Goal: Task Accomplishment & Management: Use online tool/utility

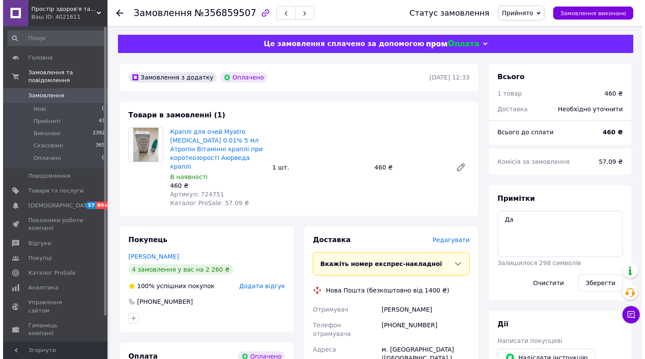
scroll to position [145, 0]
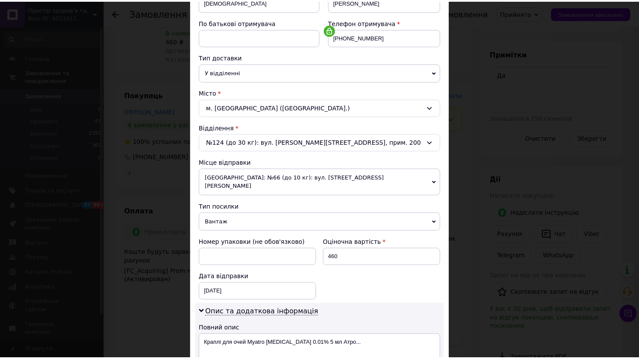
scroll to position [290, 0]
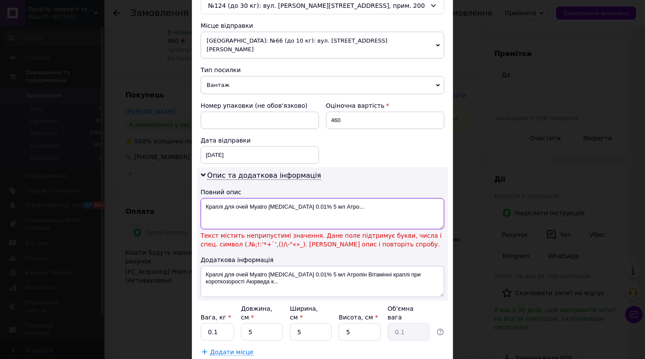
click at [303, 198] on textarea "Краплі для очей Myatro [MEDICAL_DATA] 0.01% 5 мл Атро..." at bounding box center [323, 213] width 244 height 31
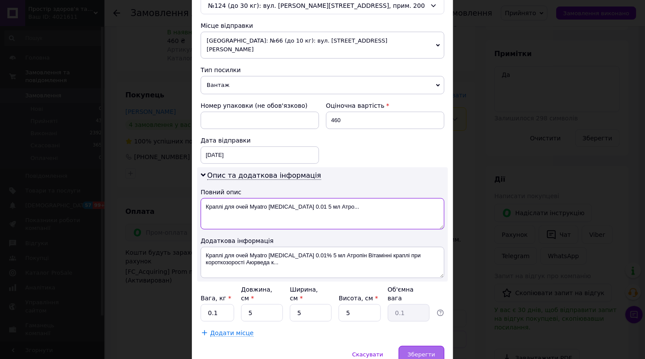
type textarea "Краплі для очей Myatro [MEDICAL_DATA] 0.01 5 мл Атро..."
click at [433, 352] on span "Зберегти" at bounding box center [421, 355] width 27 height 7
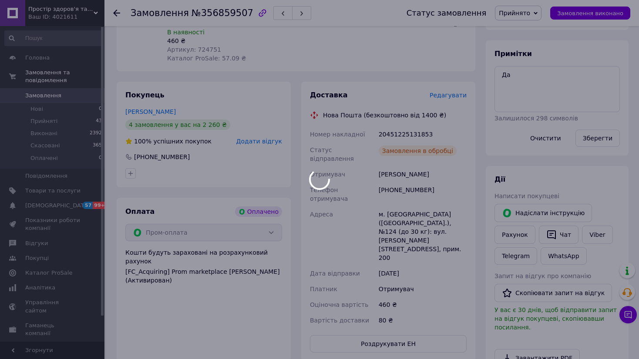
click at [409, 124] on div at bounding box center [319, 179] width 639 height 359
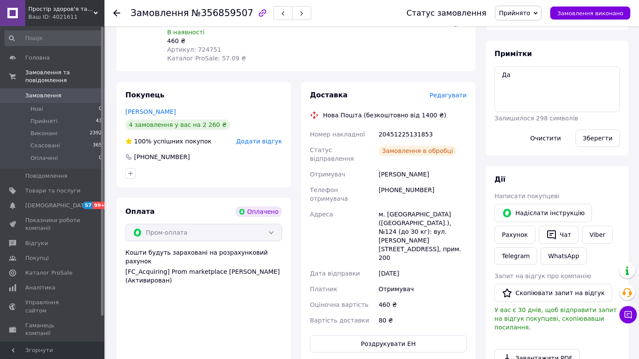
click at [409, 127] on div "20451225131853" at bounding box center [422, 135] width 91 height 16
copy div "20451225131853"
drag, startPoint x: 516, startPoint y: 83, endPoint x: 496, endPoint y: 74, distance: 22.2
click at [496, 74] on textarea "Да" at bounding box center [556, 89] width 125 height 46
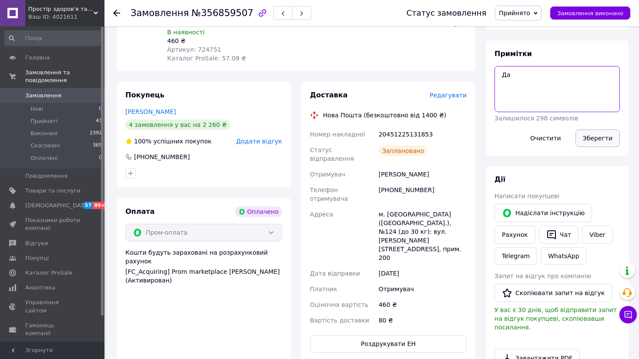
paste textarea "20451225131853"
type textarea "20451225131853"
click at [600, 139] on button "Зберегти" at bounding box center [597, 138] width 44 height 17
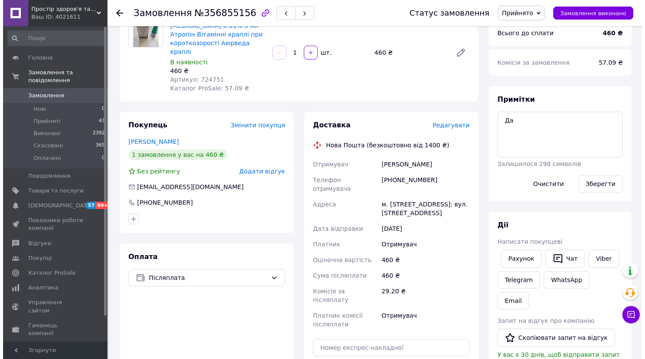
scroll to position [249, 0]
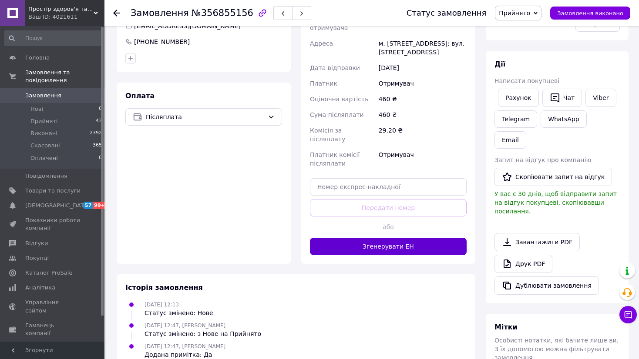
click at [407, 238] on button "Згенерувати ЕН" at bounding box center [388, 246] width 157 height 17
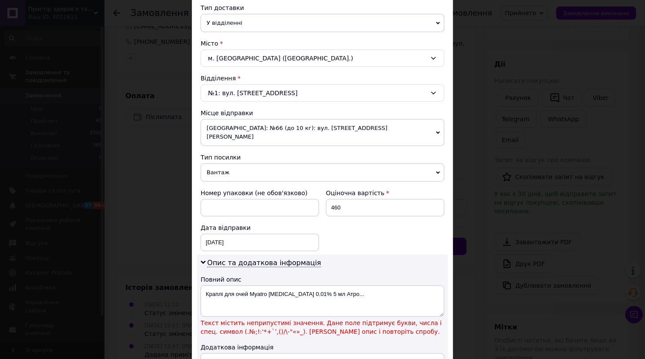
scroll to position [290, 0]
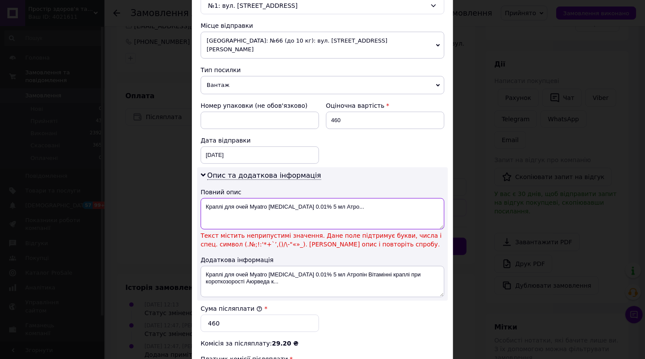
click at [301, 198] on textarea "Краплі для очей Myatro [MEDICAL_DATA] 0.01% 5 мл Атро..." at bounding box center [323, 213] width 244 height 31
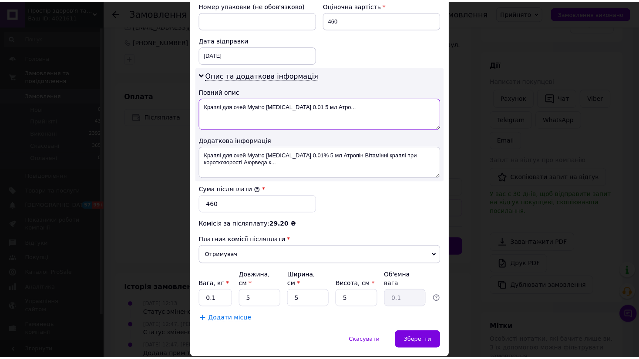
scroll to position [399, 0]
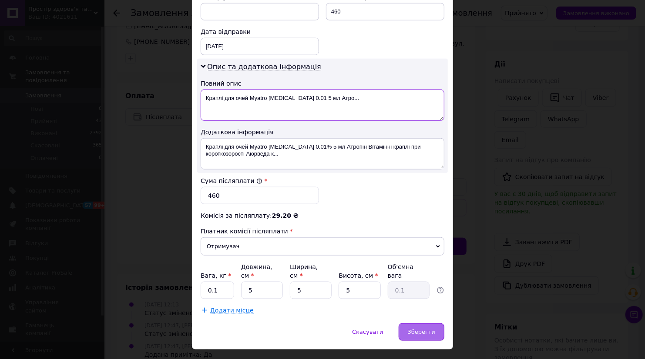
type textarea "Краплі для очей Myatro [MEDICAL_DATA] 0.01 5 мл Атро..."
click at [429, 329] on span "Зберегти" at bounding box center [421, 332] width 27 height 7
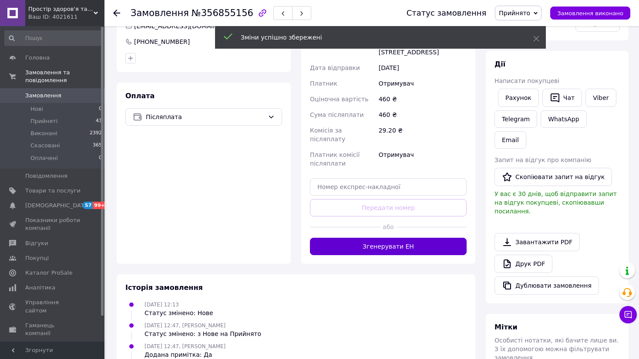
click at [400, 238] on button "Згенерувати ЕН" at bounding box center [388, 246] width 157 height 17
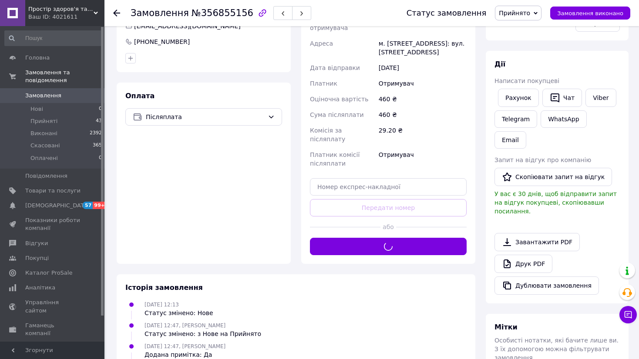
scroll to position [104, 0]
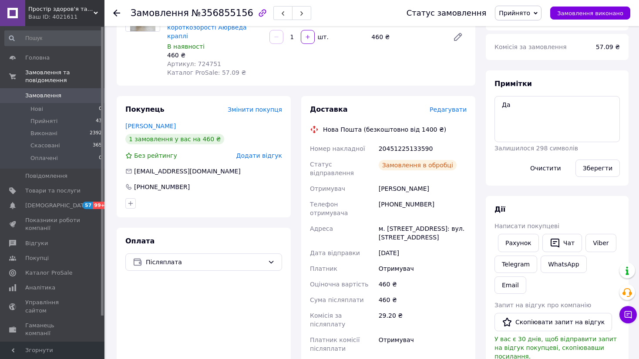
click at [401, 141] on div "20451225133590" at bounding box center [422, 149] width 91 height 16
copy div "20451225133590"
drag, startPoint x: 512, startPoint y: 107, endPoint x: 494, endPoint y: 97, distance: 19.9
click at [494, 97] on textarea "Да" at bounding box center [556, 119] width 125 height 46
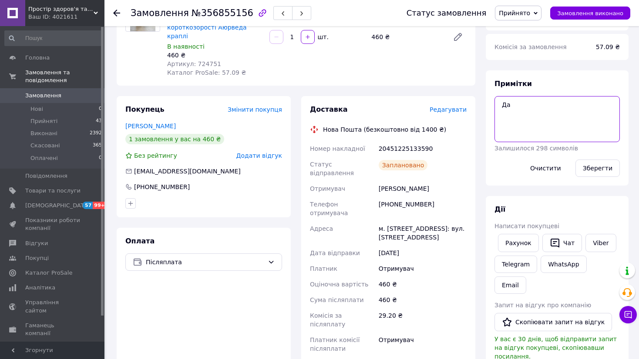
paste textarea "20451225133590"
type textarea "20451225133590"
click at [594, 168] on button "Зберегти" at bounding box center [597, 168] width 44 height 17
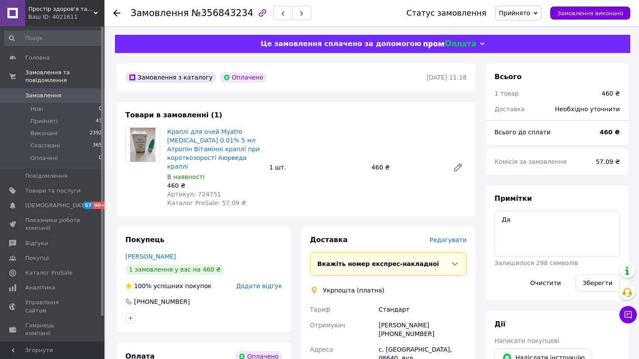
scroll to position [145, 0]
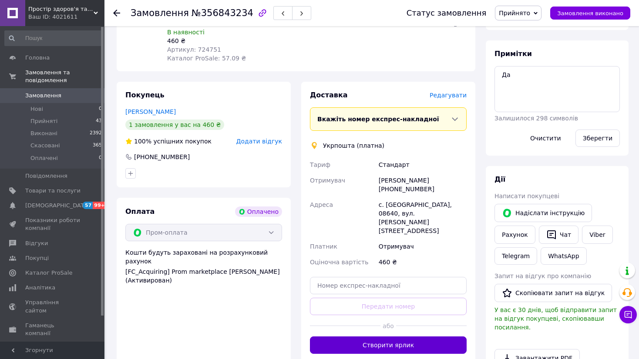
click at [417, 337] on button "Створити ярлик" at bounding box center [388, 345] width 157 height 17
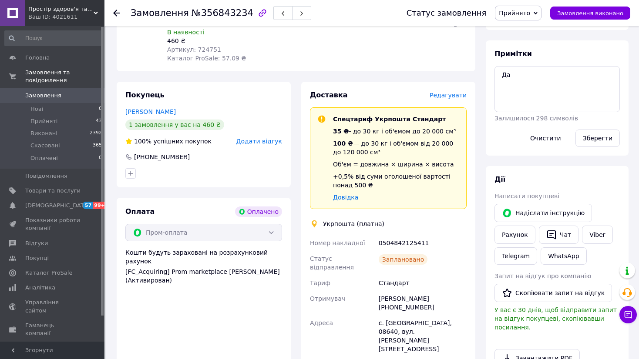
click at [396, 235] on div "0504842125411" at bounding box center [422, 243] width 91 height 16
copy div "0504842125411"
drag, startPoint x: 506, startPoint y: 77, endPoint x: 495, endPoint y: 73, distance: 12.0
click at [495, 73] on textarea "Да" at bounding box center [556, 89] width 125 height 46
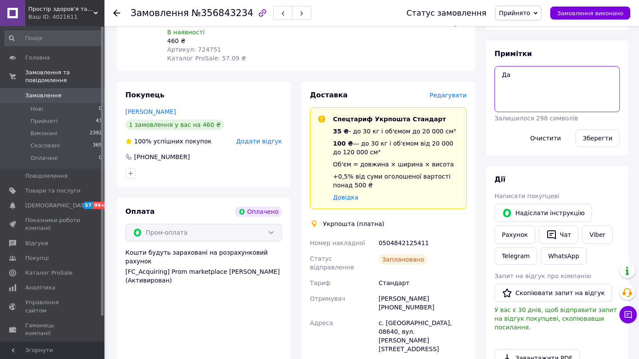
paste textarea "0504842125411"
type textarea "0504842125411"
click at [596, 137] on button "Зберегти" at bounding box center [597, 138] width 44 height 17
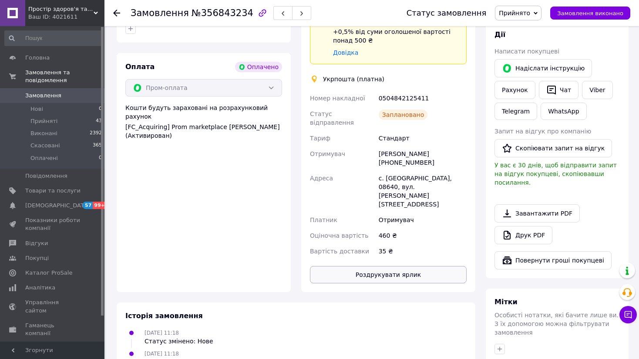
click at [393, 266] on button "Роздрукувати ярлик" at bounding box center [388, 274] width 157 height 17
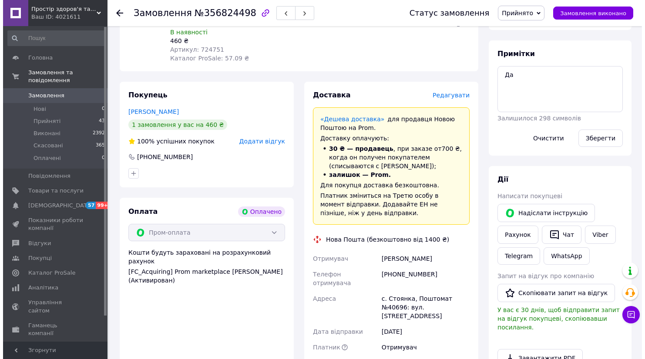
scroll to position [290, 0]
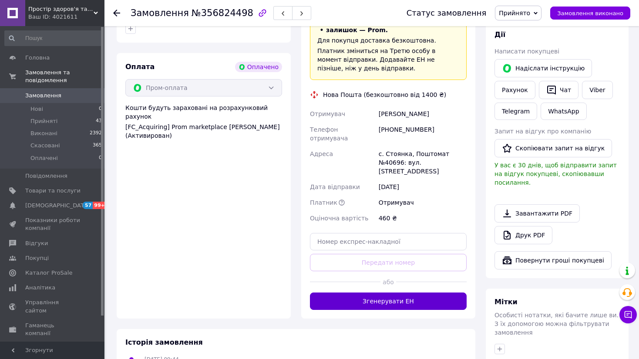
click at [403, 293] on button "Згенерувати ЕН" at bounding box center [388, 301] width 157 height 17
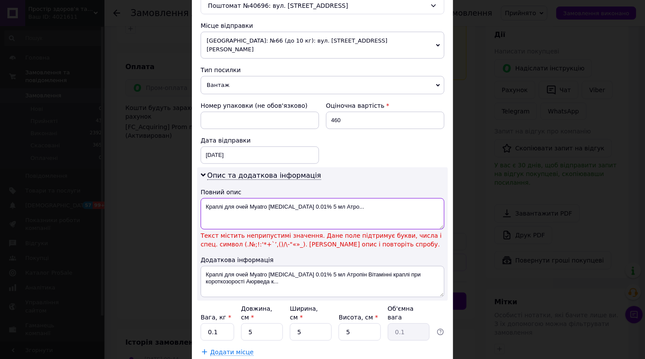
click at [302, 198] on textarea "Краплі для очей Myatro [MEDICAL_DATA] 0.01% 5 мл Атро..." at bounding box center [323, 213] width 244 height 31
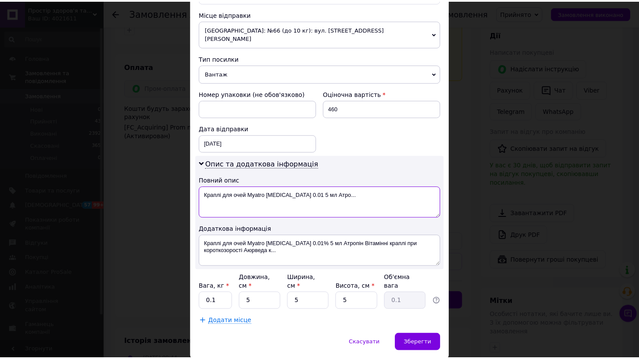
scroll to position [313, 0]
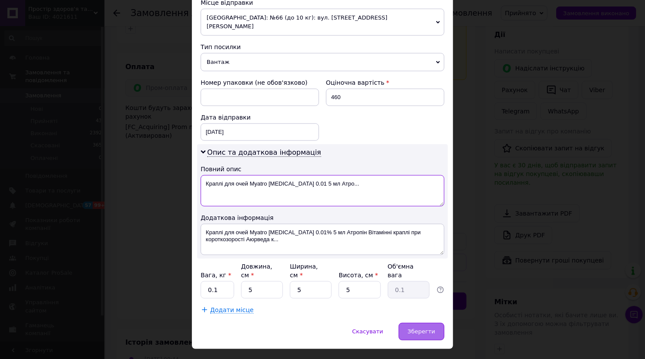
type textarea "Краплі для очей Myatro [MEDICAL_DATA] 0.01 5 мл Атро..."
click at [419, 329] on span "Зберегти" at bounding box center [421, 332] width 27 height 7
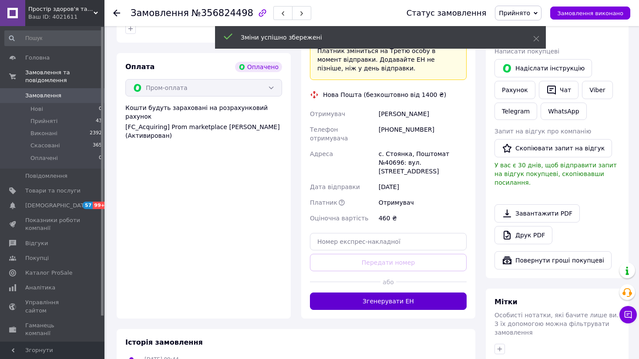
click at [421, 293] on button "Згенерувати ЕН" at bounding box center [388, 301] width 157 height 17
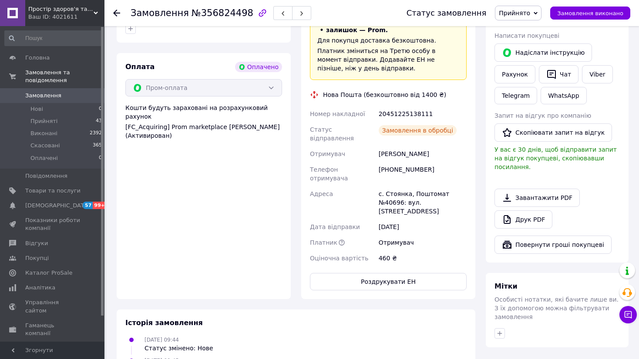
click at [399, 106] on div "20451225138111" at bounding box center [422, 114] width 91 height 16
copy div "20451225138111"
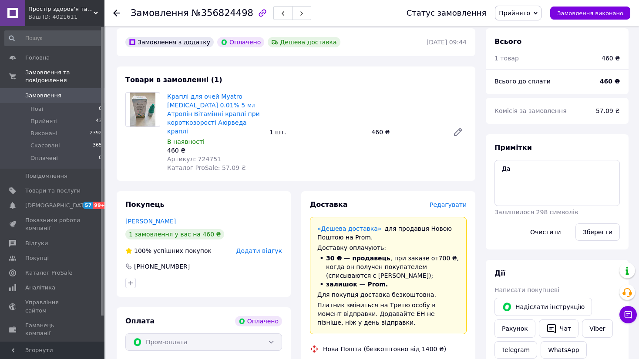
scroll to position [0, 0]
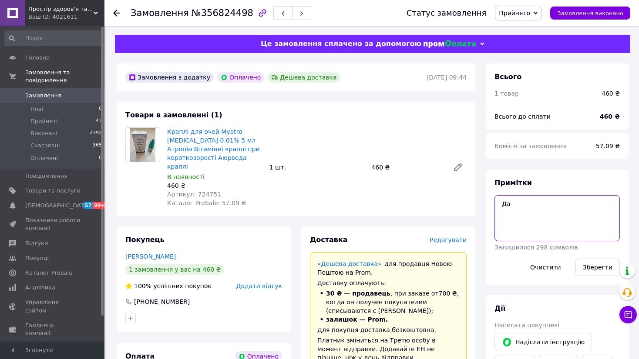
drag, startPoint x: 534, startPoint y: 208, endPoint x: 493, endPoint y: 200, distance: 42.2
click at [493, 200] on div "Примітки Да Залишилося 298 символів Очистити Зберегти" at bounding box center [557, 227] width 143 height 115
paste textarea "20451225138111"
type textarea "20451225138111"
drag, startPoint x: 598, startPoint y: 269, endPoint x: 375, endPoint y: 111, distance: 274.1
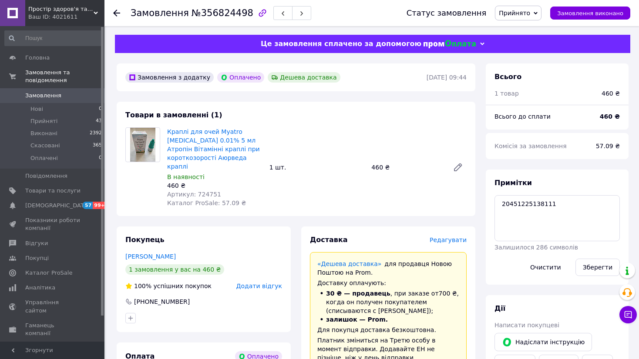
click at [598, 268] on button "Зберегти" at bounding box center [597, 267] width 44 height 17
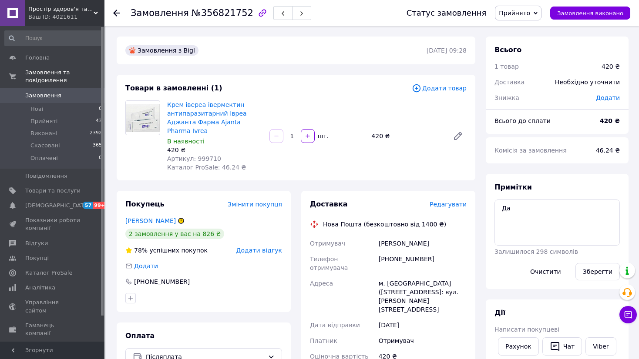
scroll to position [145, 0]
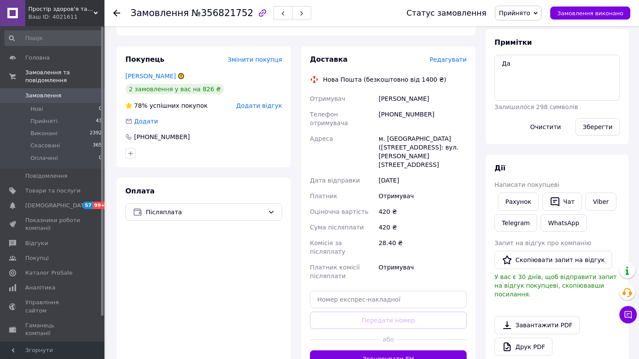
click at [407, 351] on button "Згенерувати ЕН" at bounding box center [388, 359] width 157 height 17
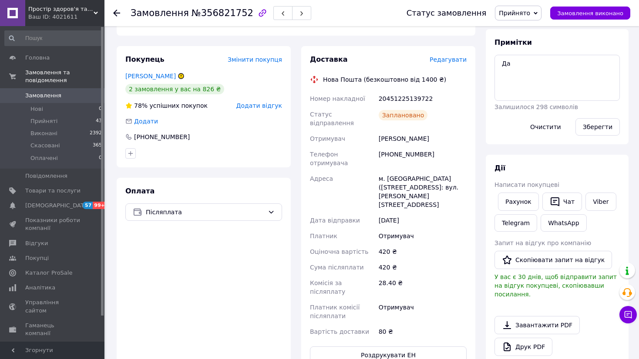
click at [393, 91] on div "20451225139722" at bounding box center [422, 99] width 91 height 16
copy div "20451225139722"
drag, startPoint x: 549, startPoint y: 63, endPoint x: 482, endPoint y: 58, distance: 66.7
click at [482, 58] on div "Всього 1 товар 420 ₴ Доставка 80 ₴ Знижка Додати Всього до сплати 420 ₴ Комісія…" at bounding box center [556, 210] width 153 height 636
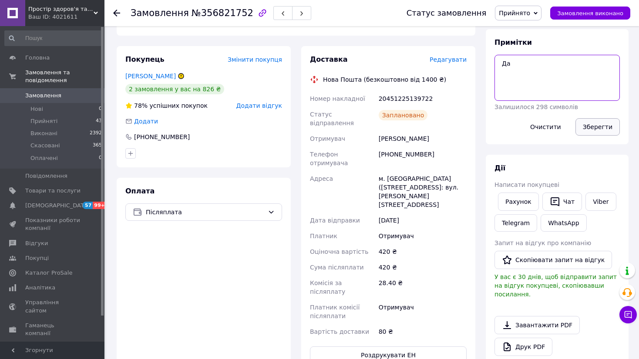
paste textarea "20451225139722"
type textarea "20451225139722"
drag, startPoint x: 601, startPoint y: 127, endPoint x: 361, endPoint y: 29, distance: 259.5
click at [598, 125] on button "Зберегти" at bounding box center [597, 126] width 44 height 17
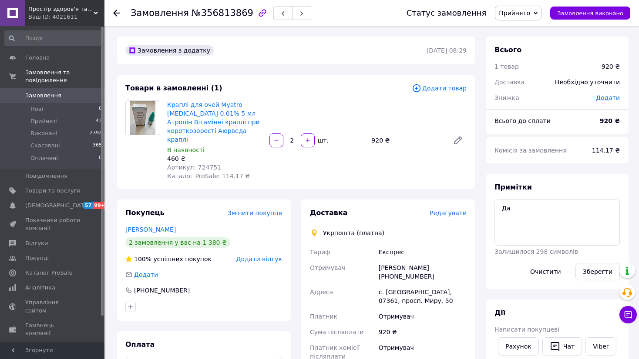
scroll to position [145, 0]
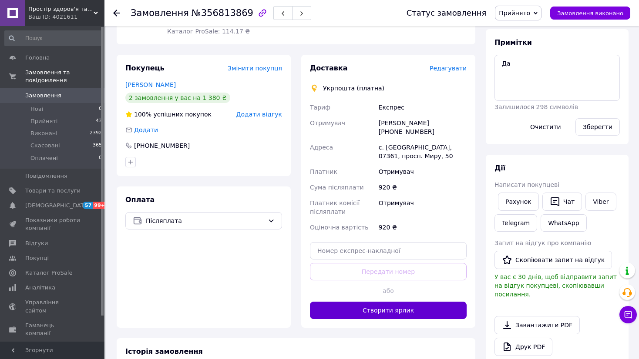
click at [393, 302] on button "Створити ярлик" at bounding box center [388, 310] width 157 height 17
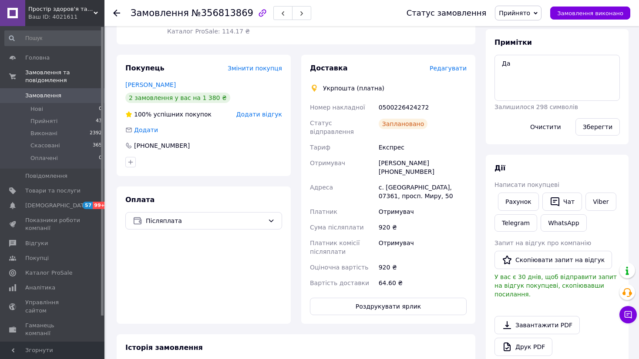
click at [400, 100] on div "0500226424272" at bounding box center [422, 108] width 91 height 16
copy div "0500226424272"
drag, startPoint x: 550, startPoint y: 64, endPoint x: 485, endPoint y: 58, distance: 64.7
click at [486, 58] on div "Примітки Да Залишилося 298 символів Очистити Зберегти" at bounding box center [557, 86] width 143 height 115
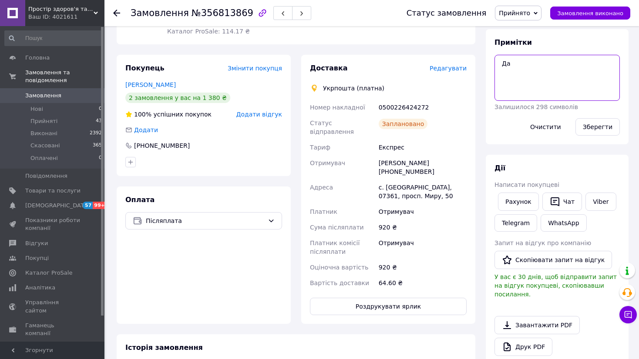
paste textarea "0500226424272"
type textarea "0500226424272"
drag, startPoint x: 594, startPoint y: 125, endPoint x: 530, endPoint y: 154, distance: 69.7
click at [594, 126] on button "Зберегти" at bounding box center [597, 126] width 44 height 17
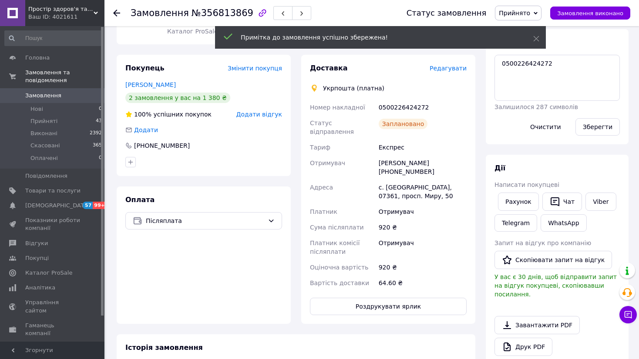
click at [386, 298] on button "Роздрукувати ярлик" at bounding box center [388, 306] width 157 height 17
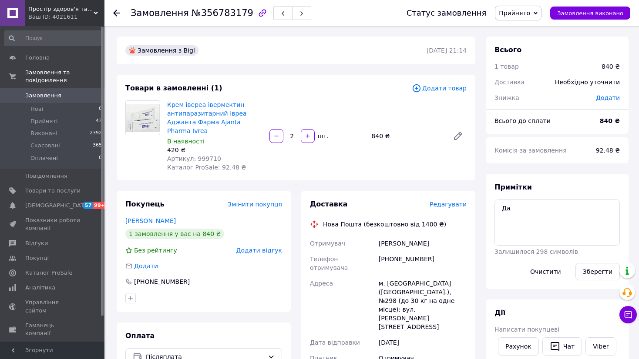
scroll to position [145, 0]
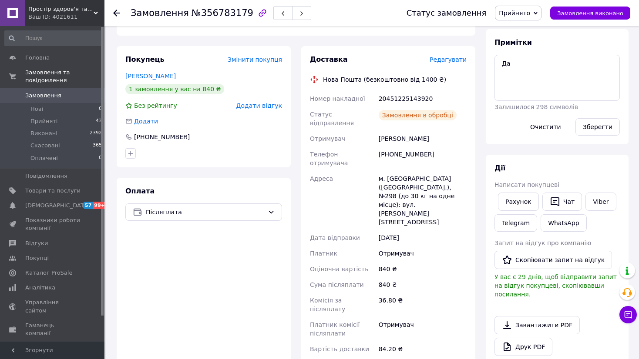
click at [409, 91] on div "20451225143920" at bounding box center [422, 99] width 91 height 16
copy div "20451225143920"
drag, startPoint x: 499, startPoint y: 68, endPoint x: 492, endPoint y: 66, distance: 7.4
click at [492, 66] on div "Примітки Да Залишилося 298 символів Очистити Зберегти" at bounding box center [557, 86] width 143 height 115
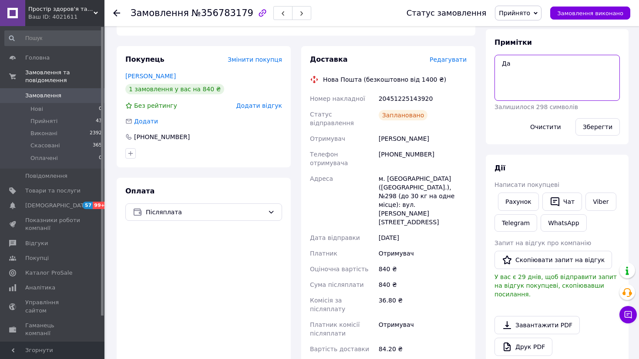
paste textarea "20451225143920"
type textarea "20451225143920"
drag, startPoint x: 595, startPoint y: 125, endPoint x: 573, endPoint y: 127, distance: 21.8
click at [595, 125] on button "Зберегти" at bounding box center [597, 126] width 44 height 17
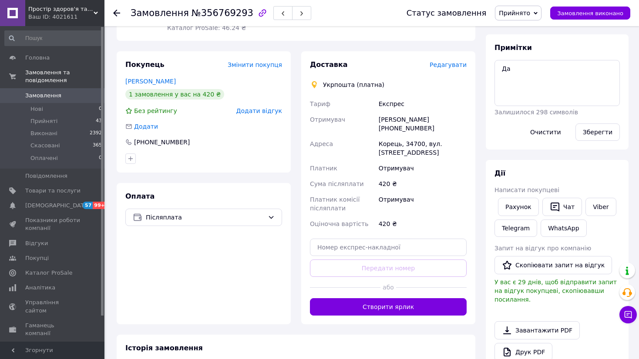
scroll to position [145, 0]
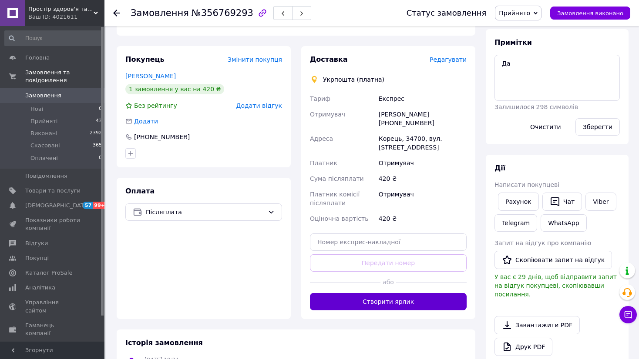
click at [393, 293] on button "Створити ярлик" at bounding box center [388, 301] width 157 height 17
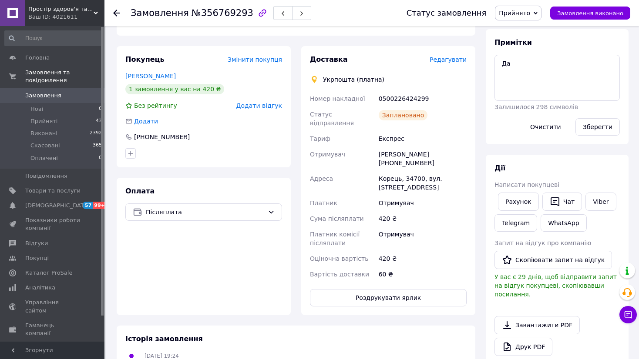
click at [395, 94] on div "0500226424299" at bounding box center [422, 99] width 91 height 16
copy div "0500226424299"
drag, startPoint x: 542, startPoint y: 74, endPoint x: 492, endPoint y: 59, distance: 52.8
click at [492, 60] on div "Примітки Да Залишилося 298 символів Очистити Зберегти" at bounding box center [557, 86] width 143 height 115
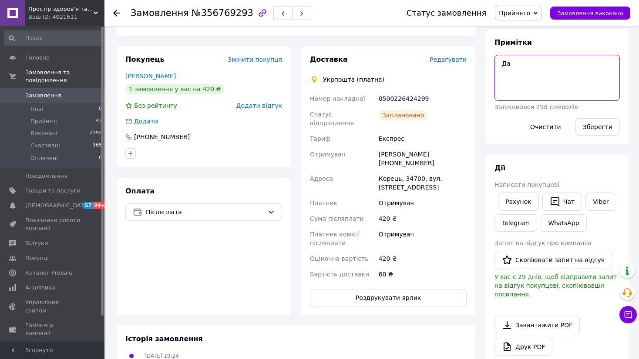
paste textarea "0500226424299"
type textarea "0500226424299"
click at [598, 129] on button "Зберегти" at bounding box center [597, 126] width 44 height 17
click at [392, 289] on button "Роздрукувати ярлик" at bounding box center [388, 297] width 157 height 17
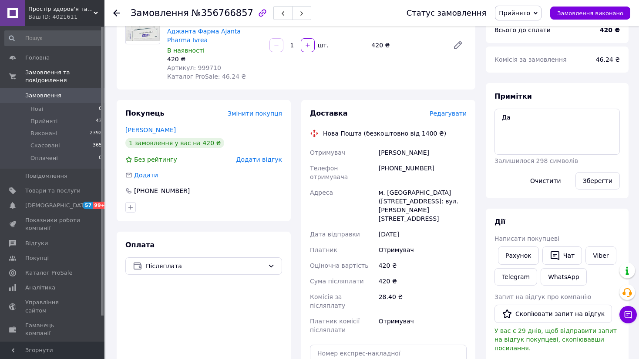
scroll to position [145, 0]
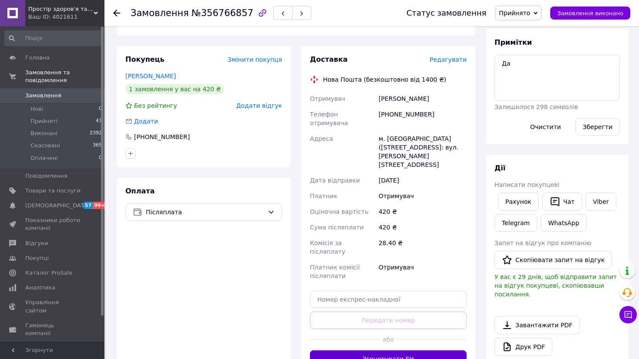
click at [392, 351] on button "Згенерувати ЕН" at bounding box center [388, 359] width 157 height 17
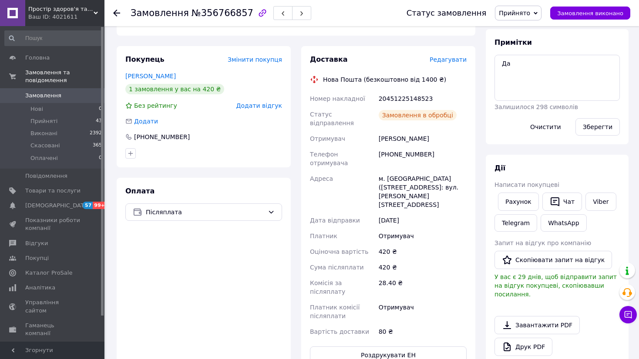
click at [397, 91] on div "20451225148523" at bounding box center [422, 99] width 91 height 16
copy div "20451225148523"
drag, startPoint x: 519, startPoint y: 77, endPoint x: 492, endPoint y: 64, distance: 30.2
click at [492, 64] on div "Примітки Да Залишилося 298 символів Очистити Зберегти" at bounding box center [557, 86] width 143 height 115
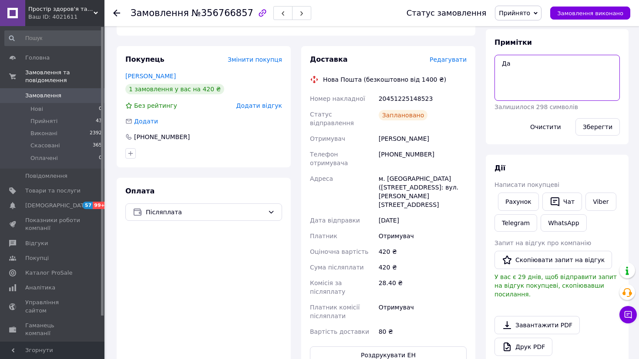
paste textarea "20451225148523"
type textarea "20451225148523"
drag, startPoint x: 604, startPoint y: 130, endPoint x: 375, endPoint y: 35, distance: 247.2
click at [600, 125] on button "Зберегти" at bounding box center [597, 126] width 44 height 17
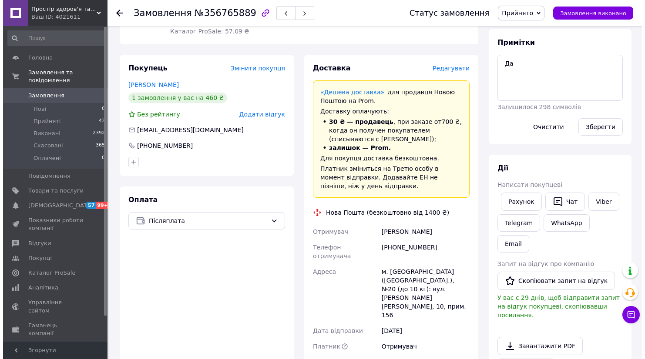
scroll to position [290, 0]
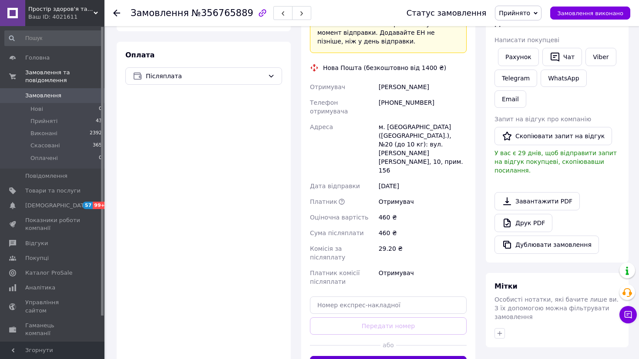
click at [410, 356] on button "Згенерувати ЕН" at bounding box center [388, 364] width 157 height 17
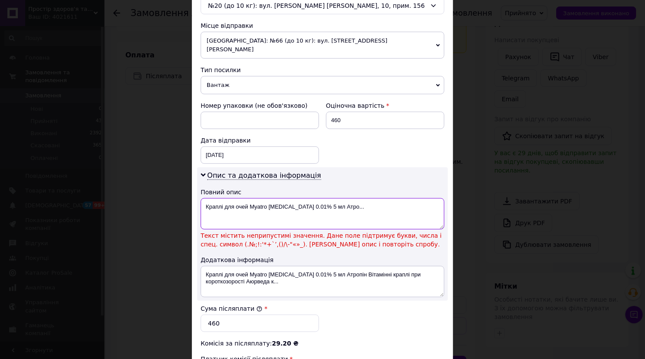
click at [302, 198] on textarea "Краплі для очей Myatro [MEDICAL_DATA] 0.01% 5 мл Атро..." at bounding box center [323, 213] width 244 height 31
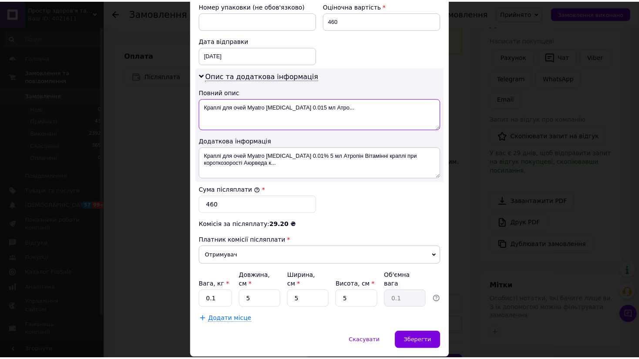
scroll to position [399, 0]
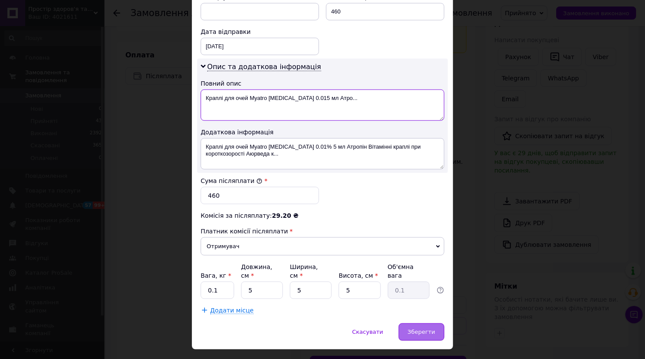
type textarea "Краплі для очей Myatro [MEDICAL_DATA] 0.015 мл Атро..."
click at [424, 324] on div "Зберегти" at bounding box center [422, 332] width 46 height 17
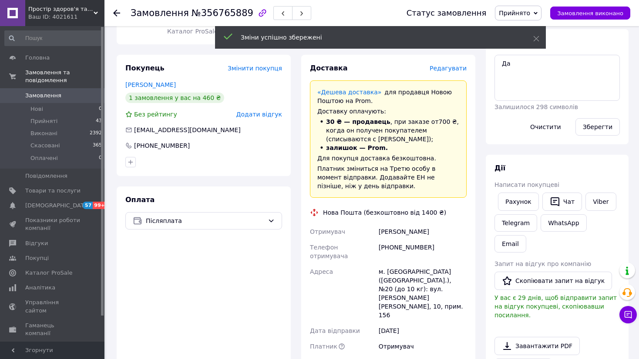
scroll to position [290, 0]
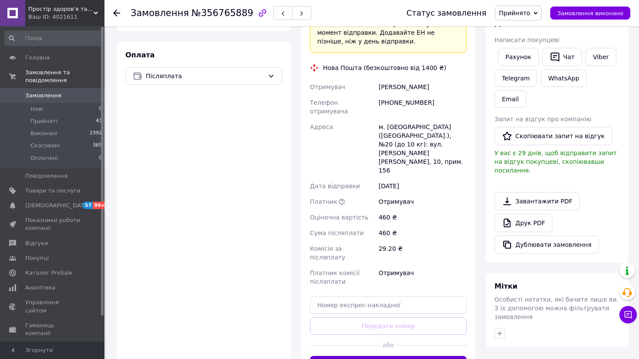
click at [416, 356] on button "Згенерувати ЕН" at bounding box center [388, 364] width 157 height 17
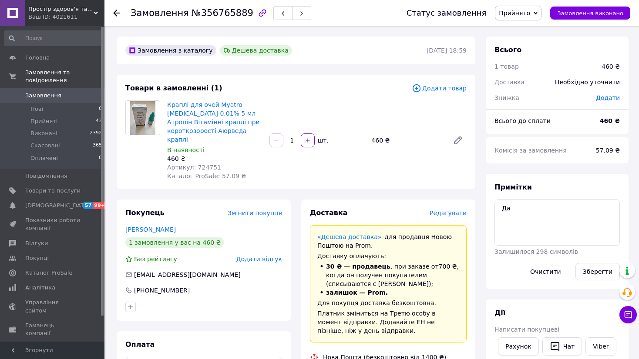
scroll to position [145, 0]
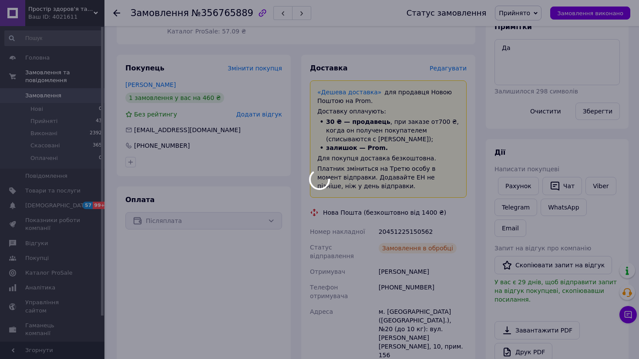
click at [409, 224] on div "20451225150562" at bounding box center [422, 232] width 91 height 16
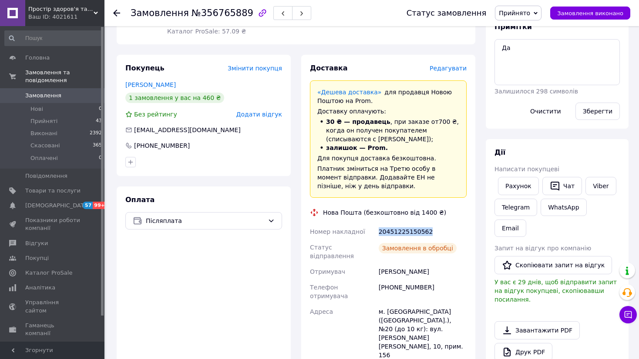
click at [409, 224] on div "20451225150562" at bounding box center [422, 232] width 91 height 16
copy div "20451225150562"
drag, startPoint x: 513, startPoint y: 41, endPoint x: 485, endPoint y: 34, distance: 29.3
click at [485, 34] on div "Всього 1 товар 460 ₴ Знижка Додати Всього до сплати 460 ₴ Комісія за замовлення…" at bounding box center [556, 329] width 153 height 874
paste textarea "20451225150562"
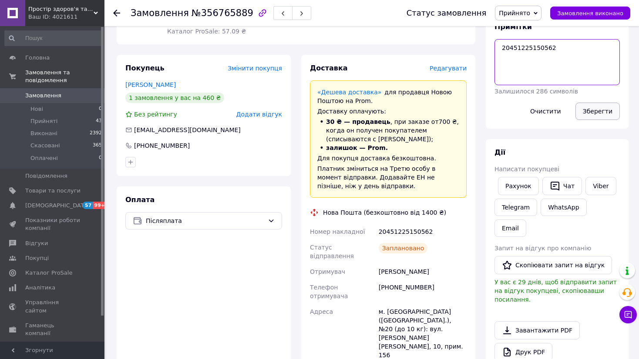
type textarea "20451225150562"
click at [597, 116] on button "Зберегти" at bounding box center [597, 111] width 44 height 17
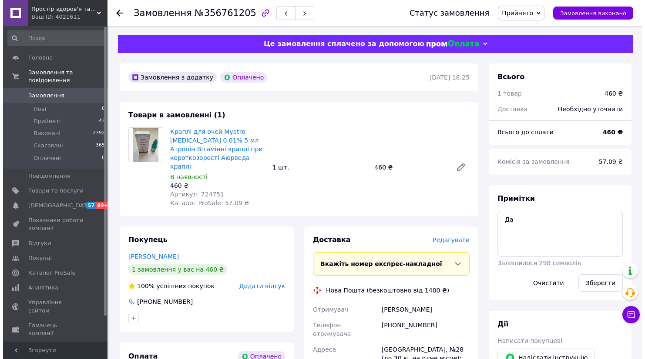
scroll to position [145, 0]
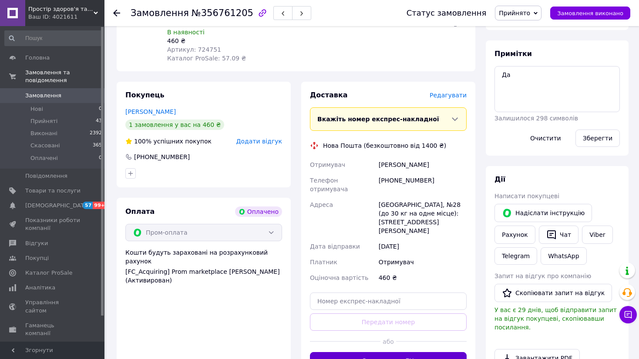
click at [393, 352] on button "Згенерувати ЕН" at bounding box center [388, 360] width 157 height 17
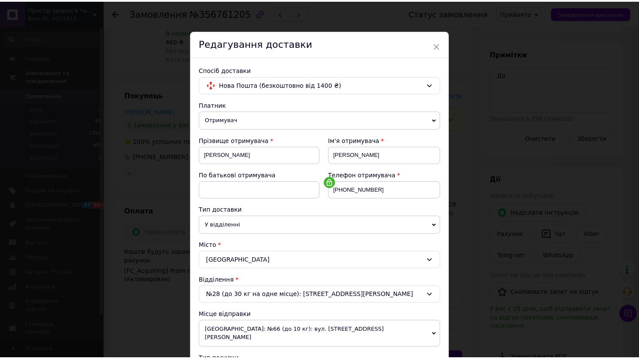
scroll to position [290, 0]
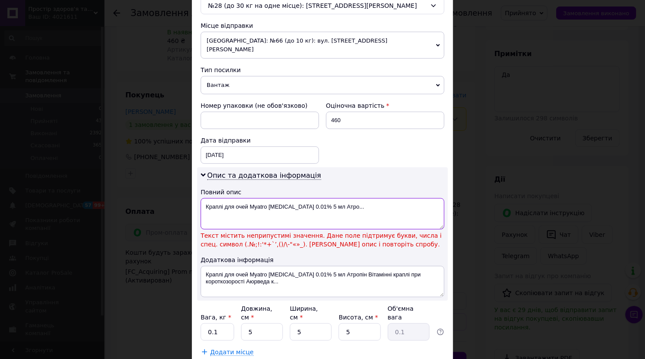
click at [302, 198] on textarea "Краплі для очей Myatro [MEDICAL_DATA] 0.01% 5 мл Атро..." at bounding box center [323, 213] width 244 height 31
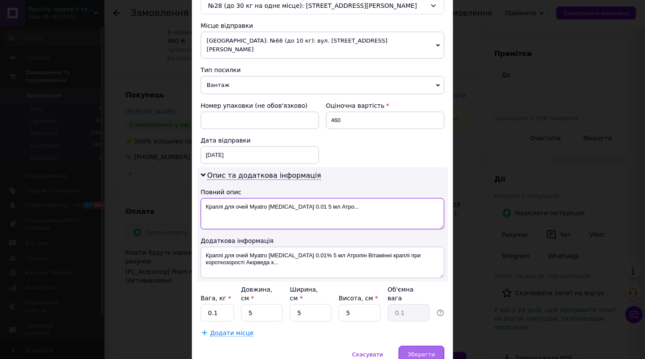
type textarea "Краплі для очей Myatro [MEDICAL_DATA] 0.01 5 мл Атро..."
click at [421, 352] on span "Зберегти" at bounding box center [421, 355] width 27 height 7
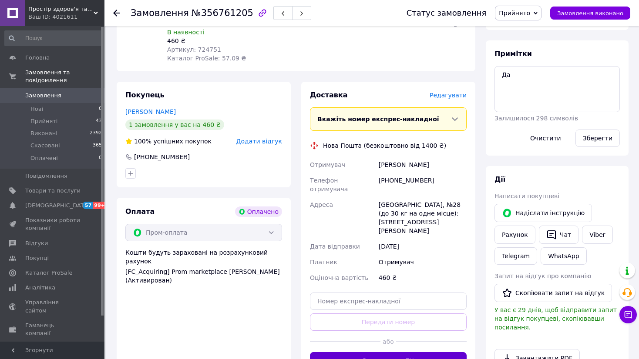
click at [406, 352] on button "Згенерувати ЕН" at bounding box center [388, 360] width 157 height 17
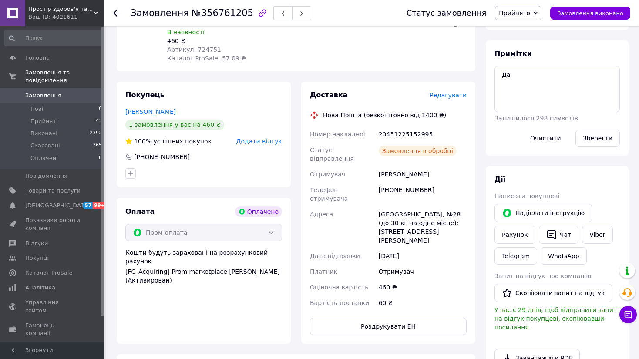
click at [404, 127] on div "20451225152995" at bounding box center [422, 135] width 91 height 16
copy div "20451225152995"
drag, startPoint x: 496, startPoint y: 73, endPoint x: 491, endPoint y: 70, distance: 5.7
click at [491, 70] on div "Примітки Да Залишилося 298 символів Очистити Зберегти" at bounding box center [557, 97] width 143 height 115
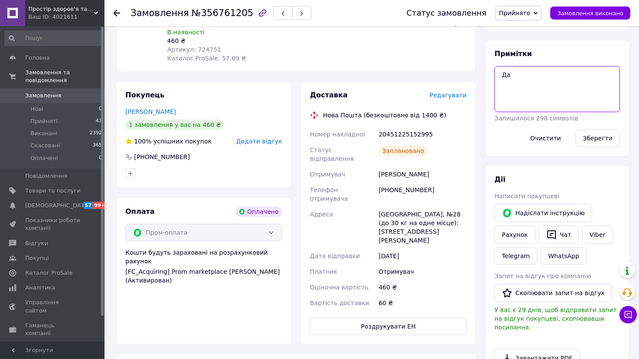
paste textarea "20451225152995"
type textarea "20451225152995"
click at [594, 137] on button "Зберегти" at bounding box center [597, 138] width 44 height 17
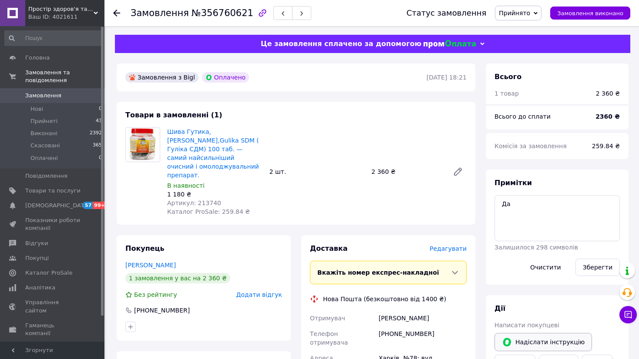
scroll to position [145, 0]
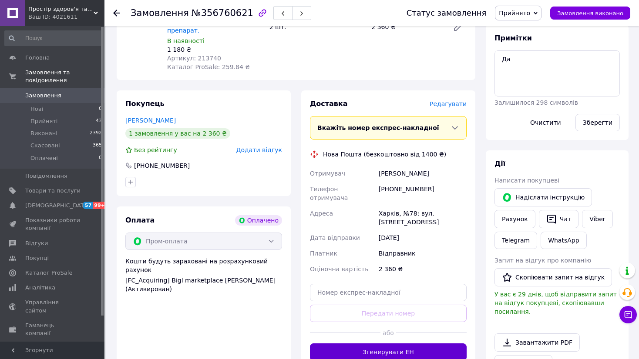
click at [384, 344] on button "Згенерувати ЕН" at bounding box center [388, 352] width 157 height 17
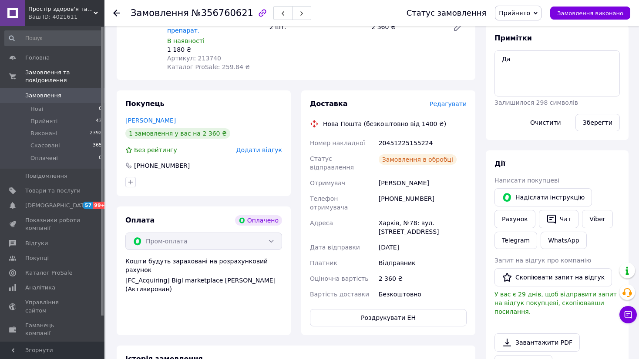
click at [409, 135] on div "20451225155224" at bounding box center [422, 143] width 91 height 16
copy div "20451225155224"
drag, startPoint x: 576, startPoint y: 73, endPoint x: 492, endPoint y: 58, distance: 84.8
click at [492, 58] on div "Примітки Да Залишилося 298 символів Очистити Зберегти" at bounding box center [557, 82] width 143 height 115
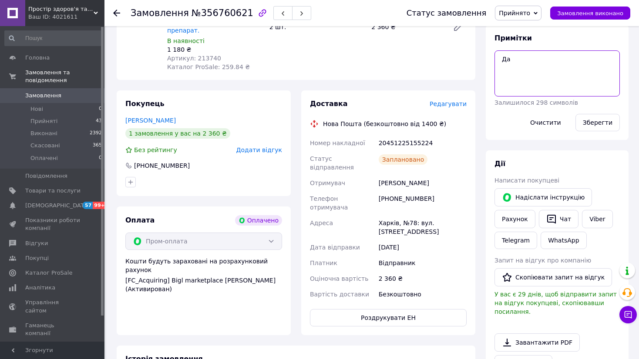
paste textarea "20451225155224"
type textarea "20451225155224"
click at [602, 123] on button "Зберегти" at bounding box center [597, 122] width 44 height 17
